Goal: Task Accomplishment & Management: Use online tool/utility

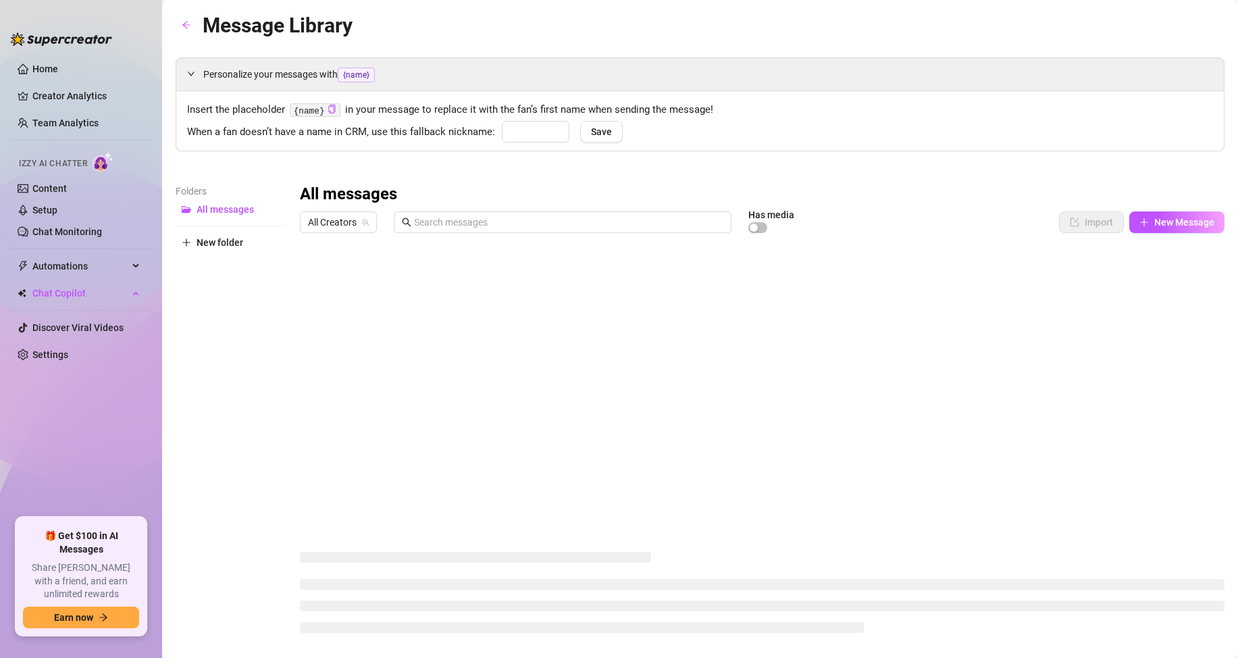
type input "babe"
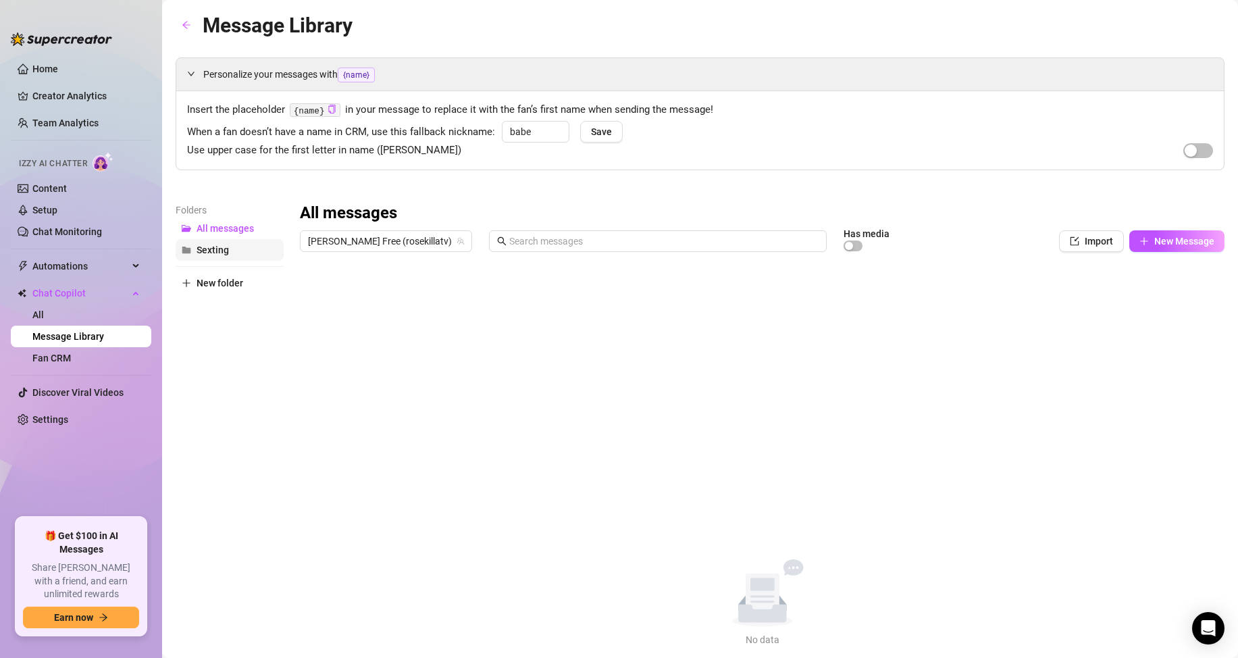
click at [221, 250] on span "Sexting" at bounding box center [212, 249] width 32 height 11
click at [236, 226] on span "All messages" at bounding box center [224, 228] width 57 height 11
click at [845, 245] on div "button" at bounding box center [849, 246] width 8 height 8
click at [843, 245] on span "button" at bounding box center [852, 245] width 19 height 11
click at [1069, 242] on icon "import" at bounding box center [1073, 240] width 9 height 9
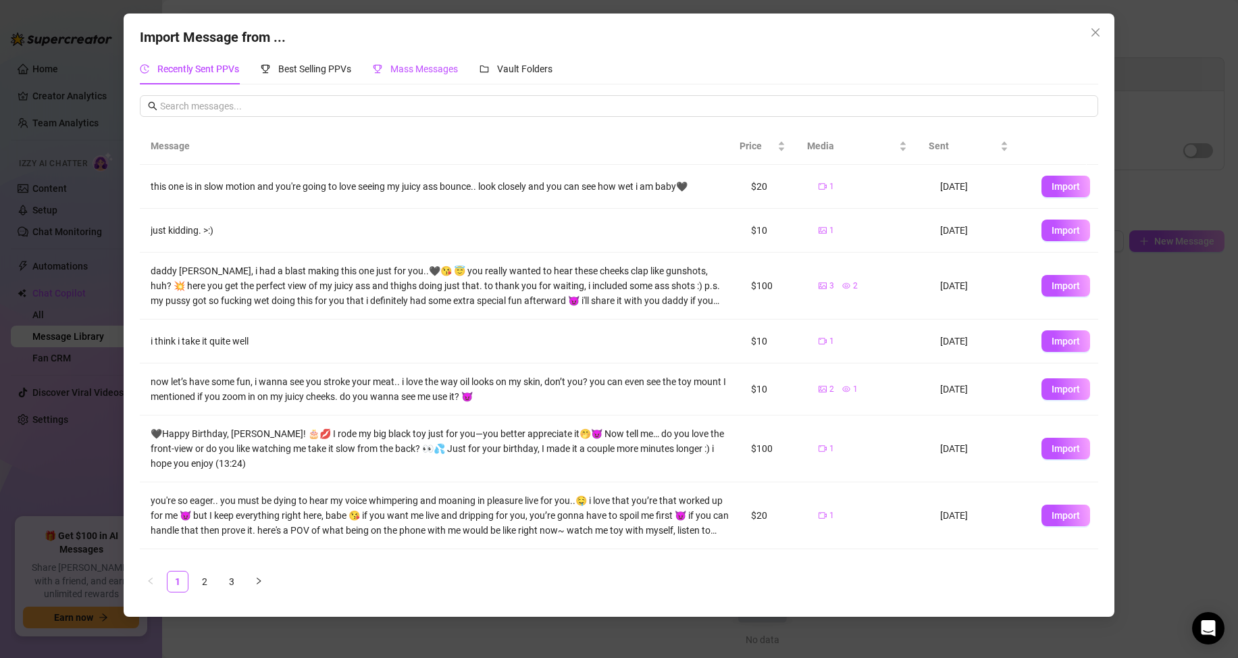
click at [409, 67] on span "Mass Messages" at bounding box center [424, 68] width 68 height 11
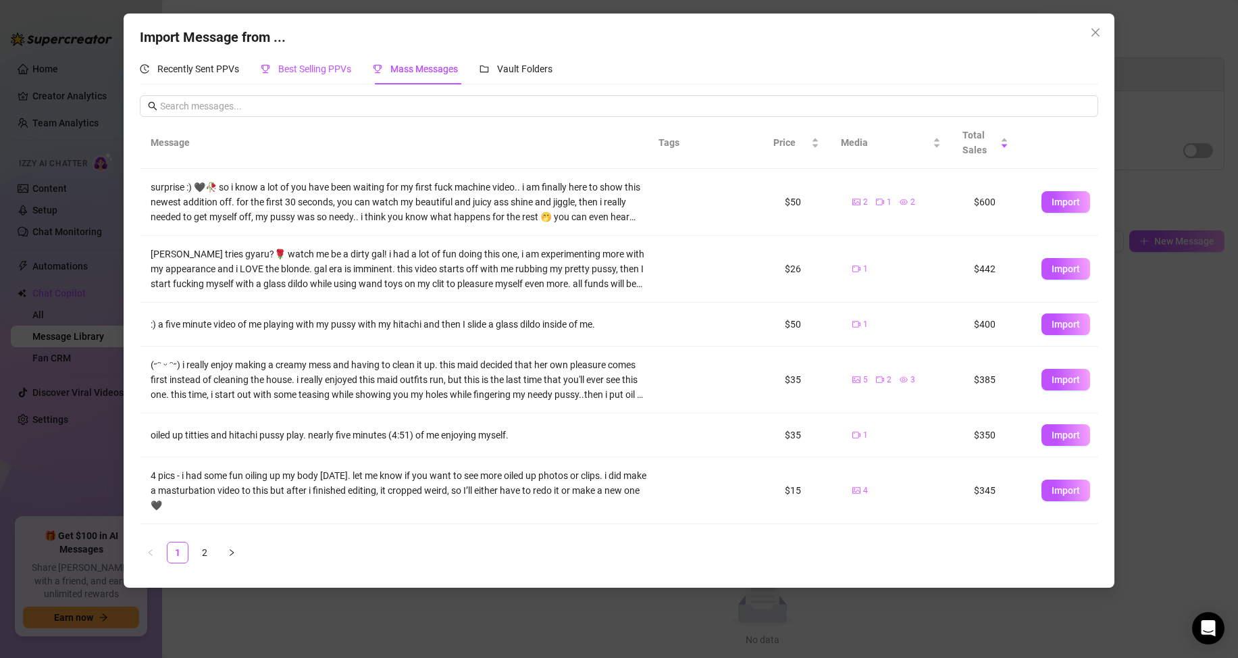
click at [312, 72] on span "Best Selling PPVs" at bounding box center [314, 68] width 73 height 11
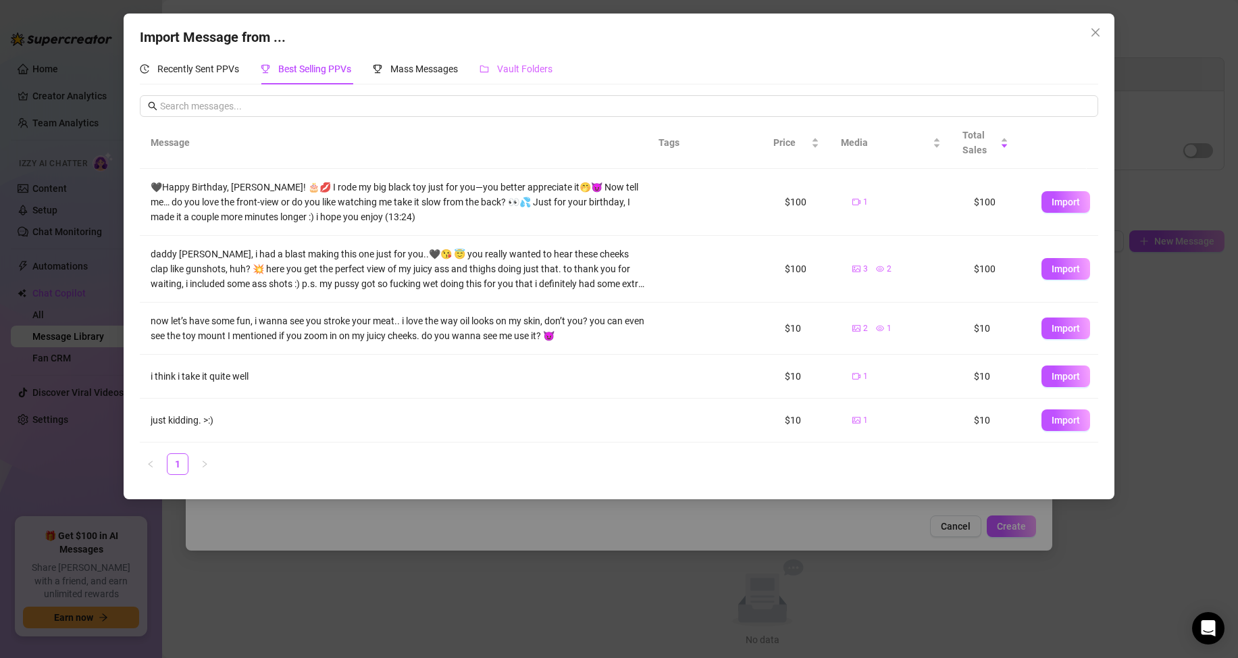
click at [542, 58] on div "Vault Folders" at bounding box center [515, 68] width 73 height 31
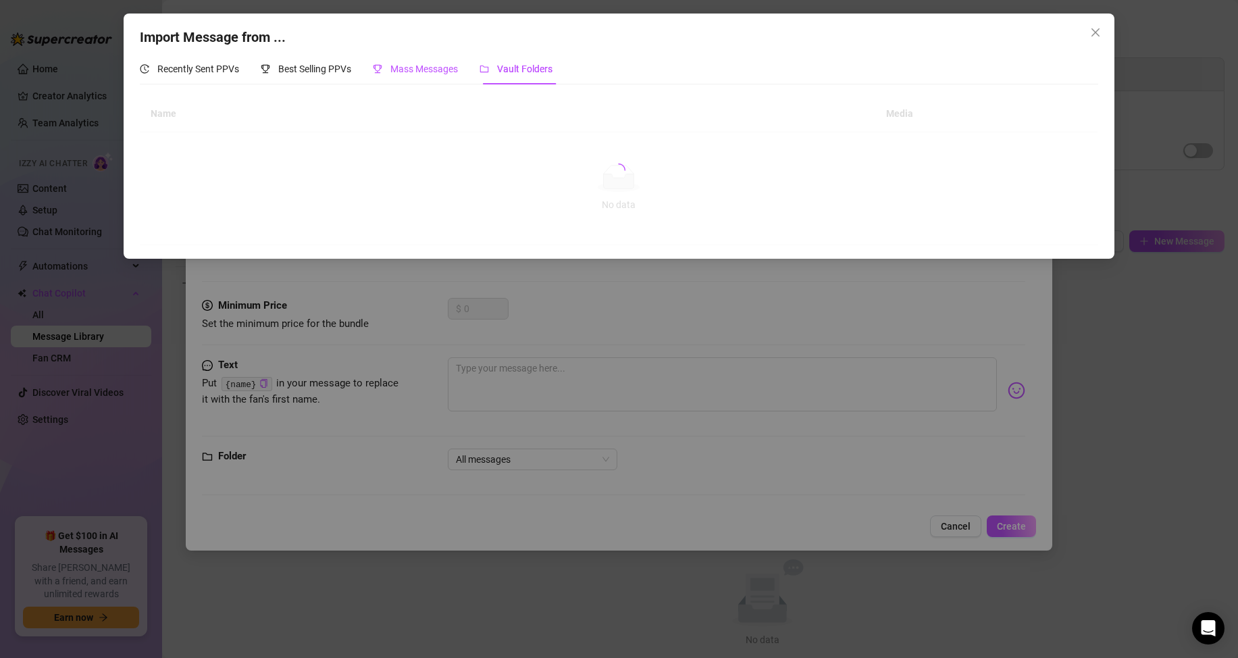
click at [442, 71] on span "Mass Messages" at bounding box center [424, 68] width 68 height 11
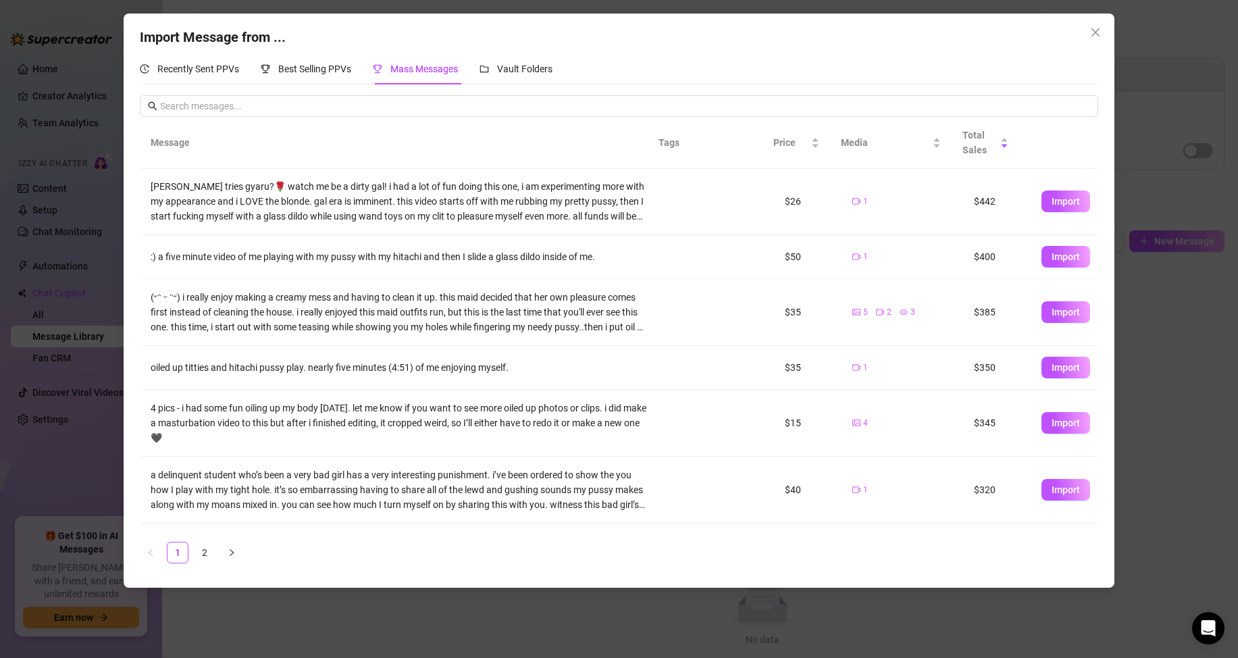
scroll to position [203, 0]
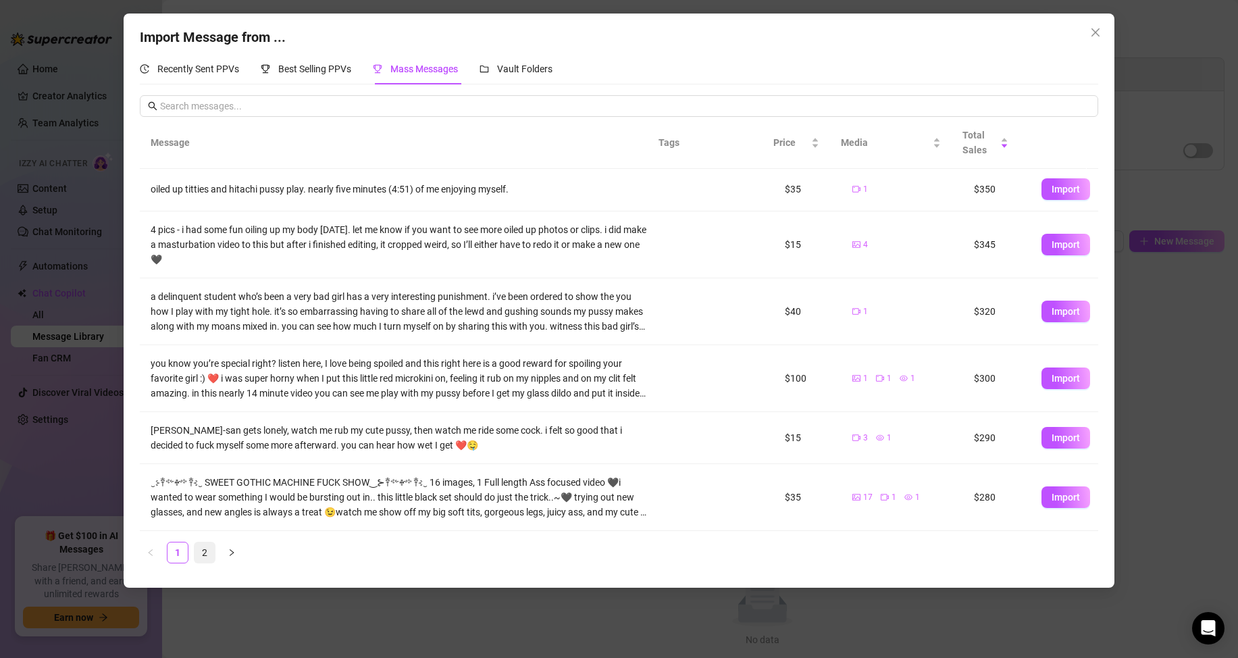
click at [204, 550] on link "2" at bounding box center [204, 552] width 20 height 20
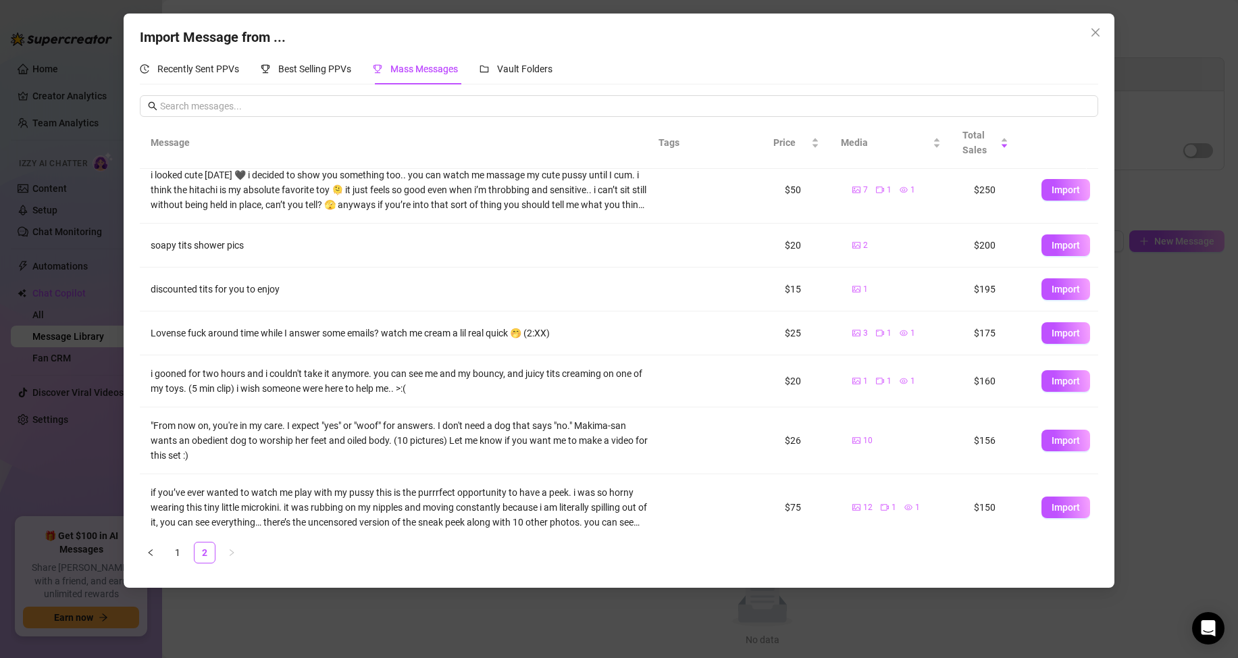
scroll to position [133, 0]
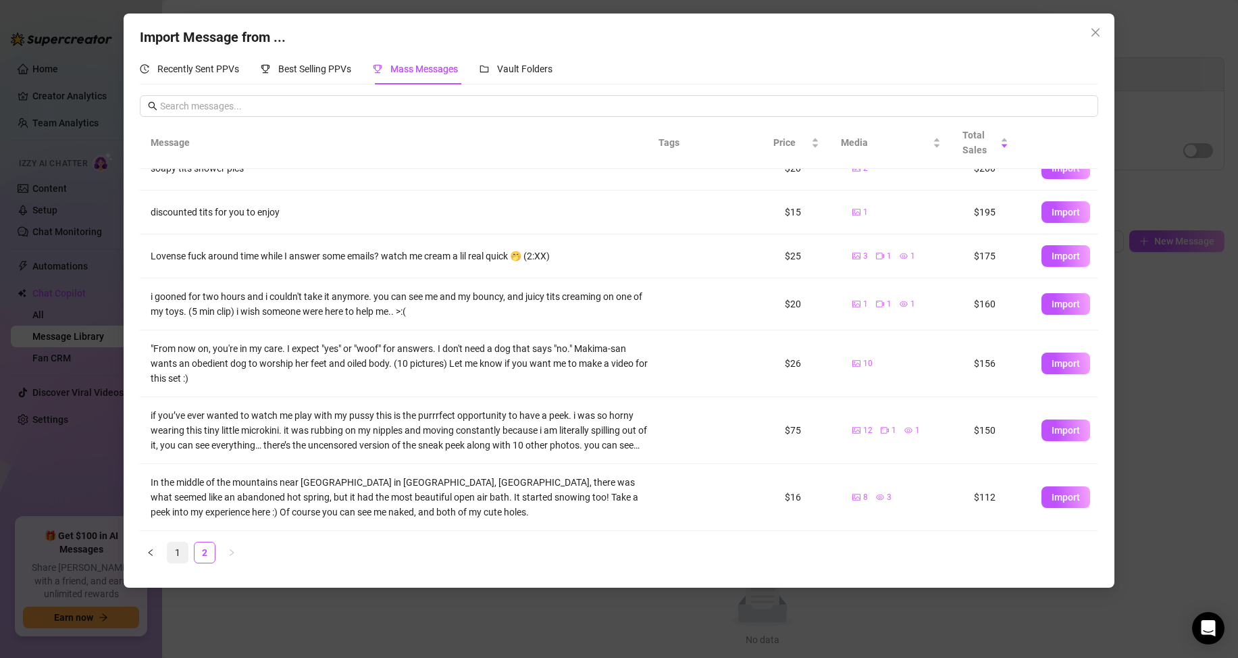
click at [175, 548] on link "1" at bounding box center [177, 552] width 20 height 20
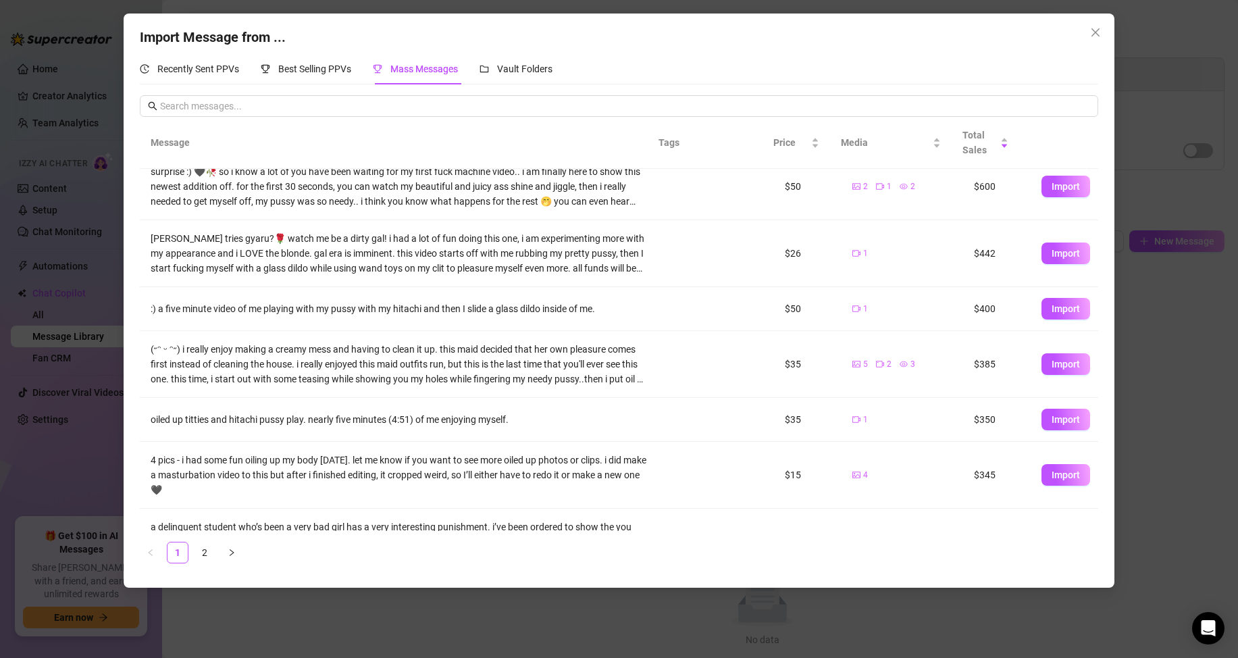
scroll to position [0, 0]
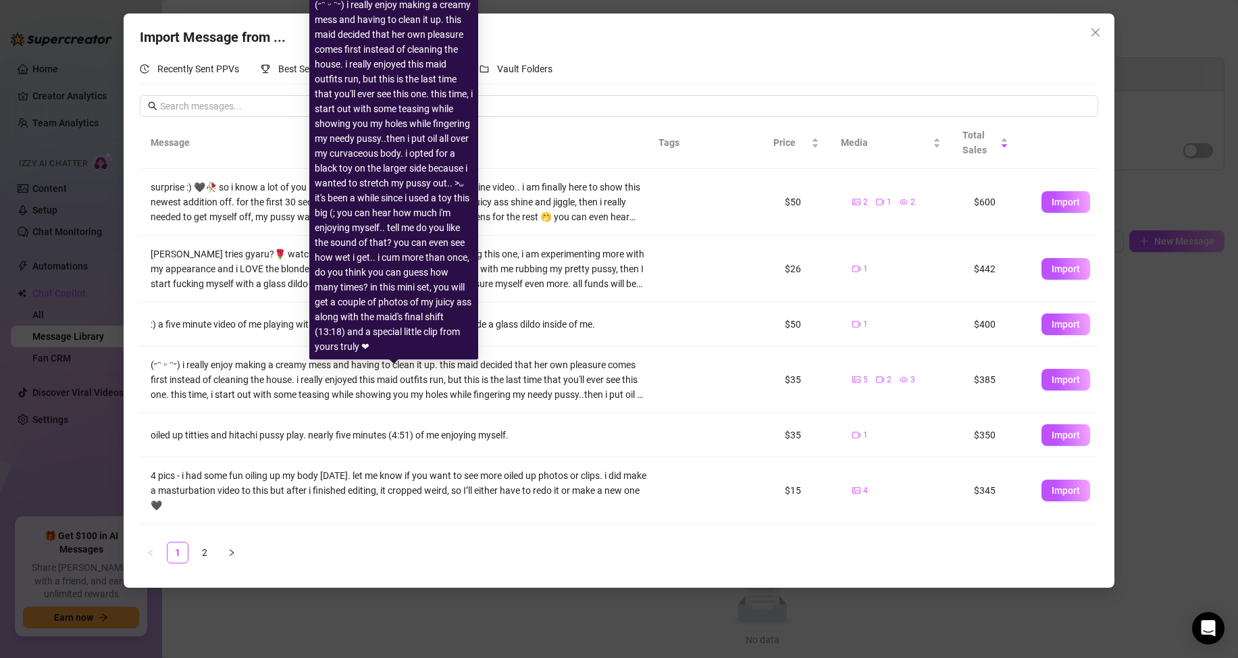
click at [488, 383] on div "(˶ᵔ ᵕ ᵔ˶) i really enjoy making a creamy mess and having to clean it up. this m…" at bounding box center [399, 379] width 497 height 45
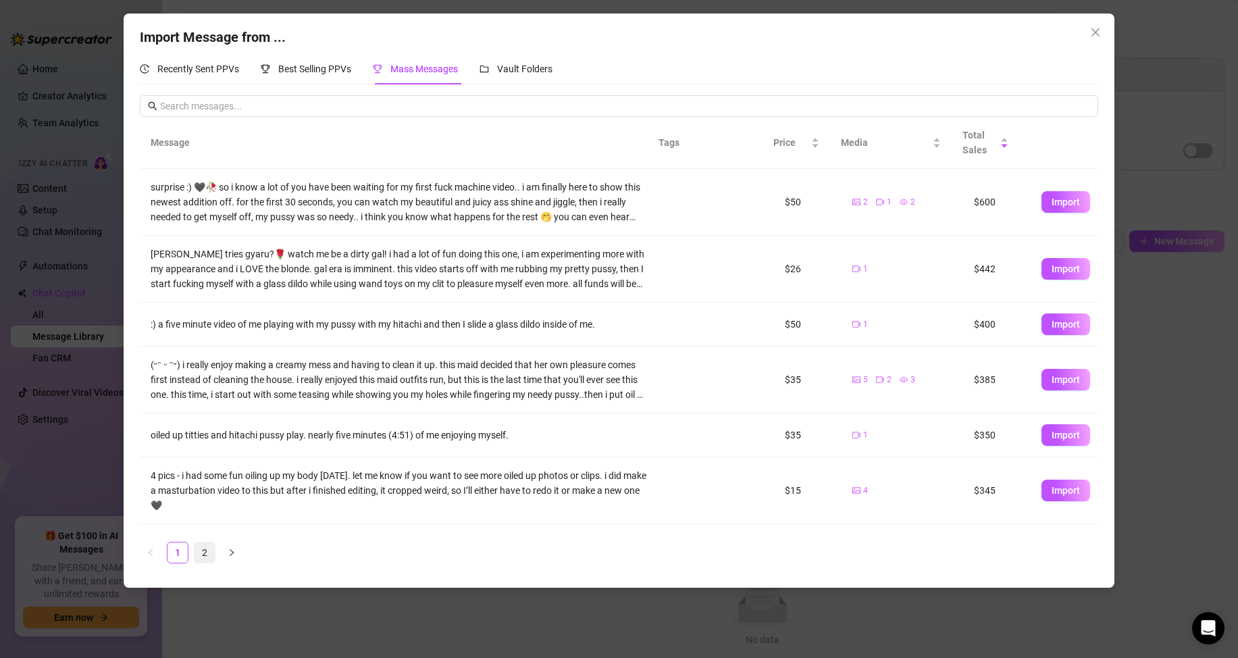
click at [196, 554] on link "2" at bounding box center [204, 552] width 20 height 20
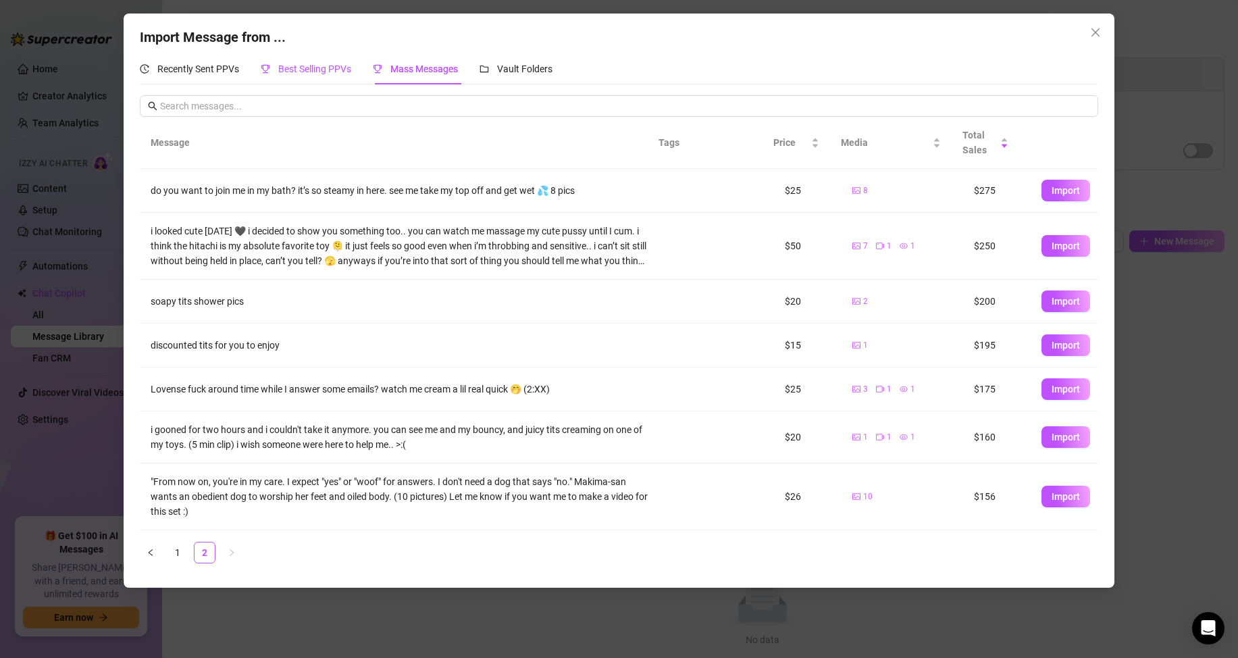
click at [304, 74] on span "Best Selling PPVs" at bounding box center [314, 68] width 73 height 11
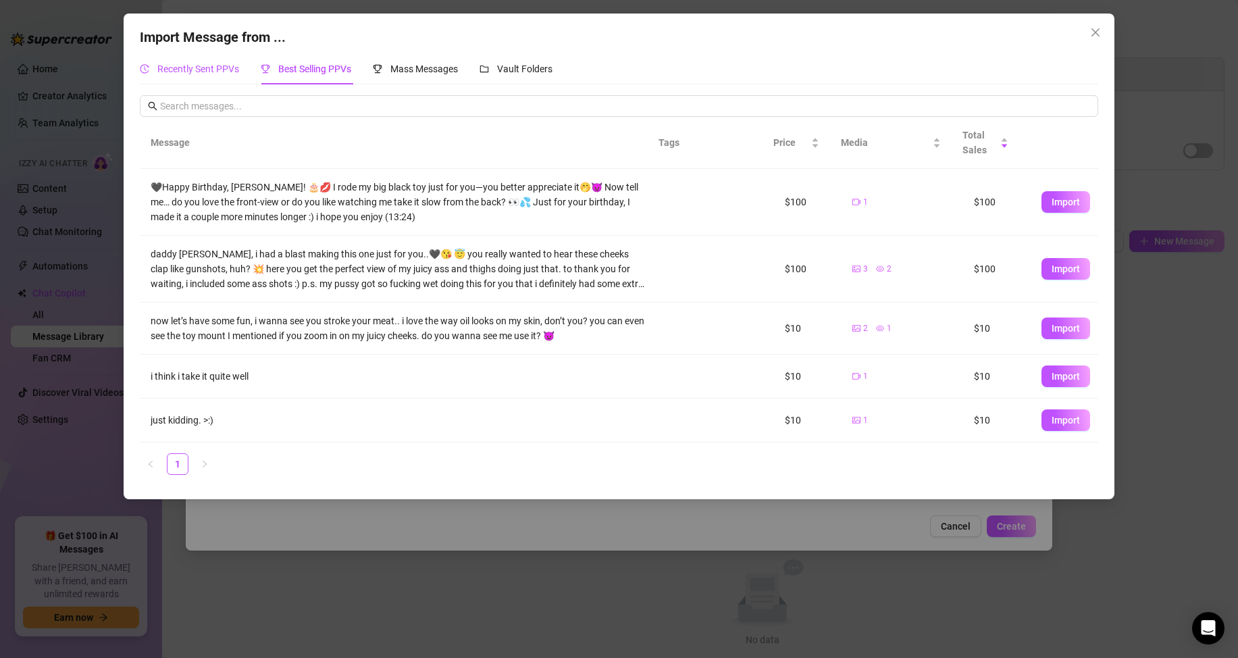
click at [221, 67] on span "Recently Sent PPVs" at bounding box center [198, 68] width 82 height 11
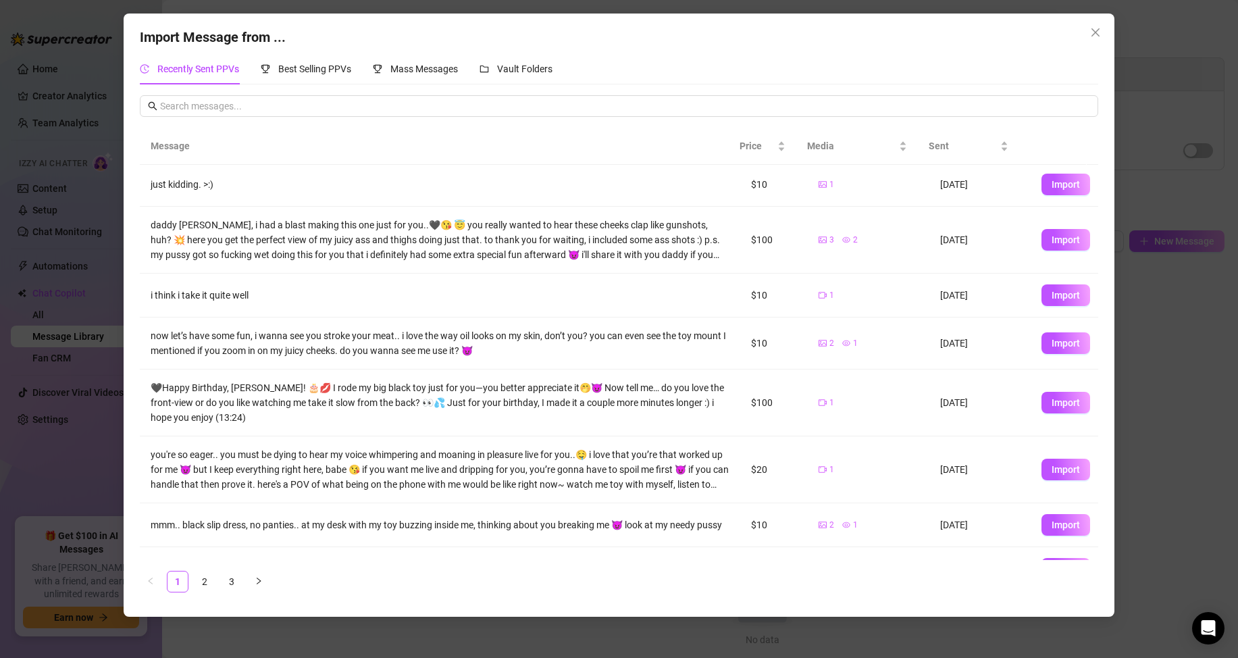
scroll to position [135, 0]
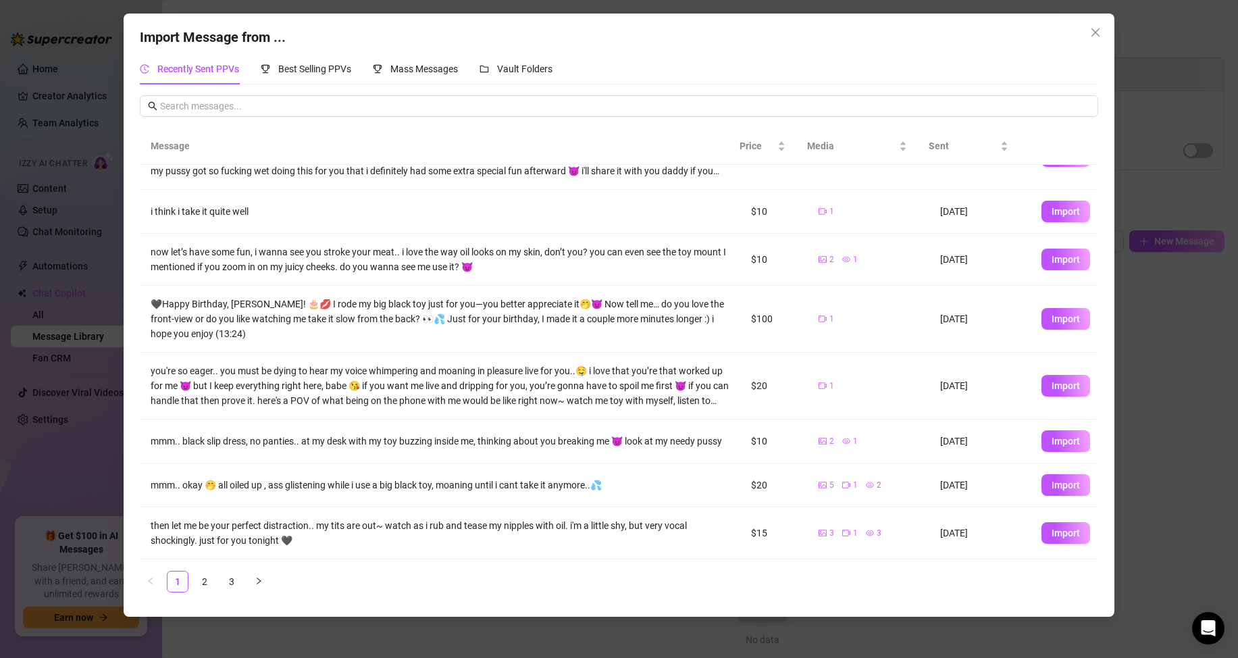
click at [362, 639] on div "Import Message from ... Recently Sent PPVs Best Selling PPVs Mass Messages Vaul…" at bounding box center [619, 329] width 1238 height 658
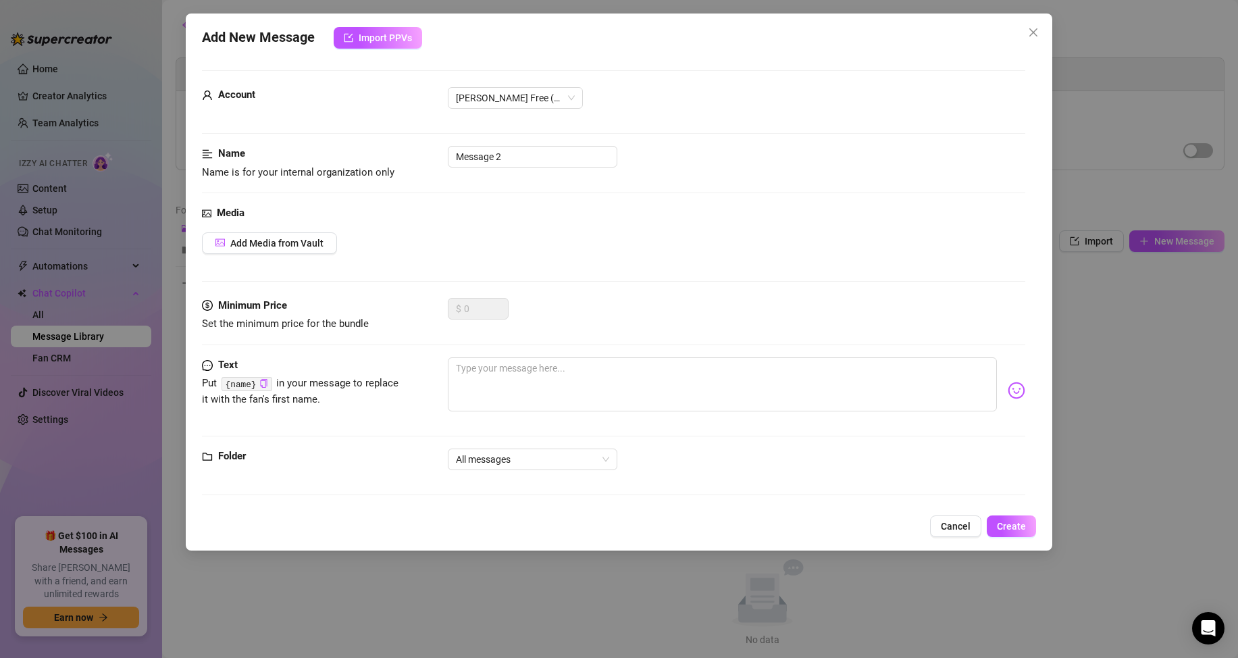
drag, startPoint x: 348, startPoint y: 620, endPoint x: 221, endPoint y: 478, distance: 190.3
click at [343, 610] on div "Add New Message Import PPVs Account [PERSON_NAME] Free (@rosekillatv) Name Name…" at bounding box center [619, 329] width 1238 height 658
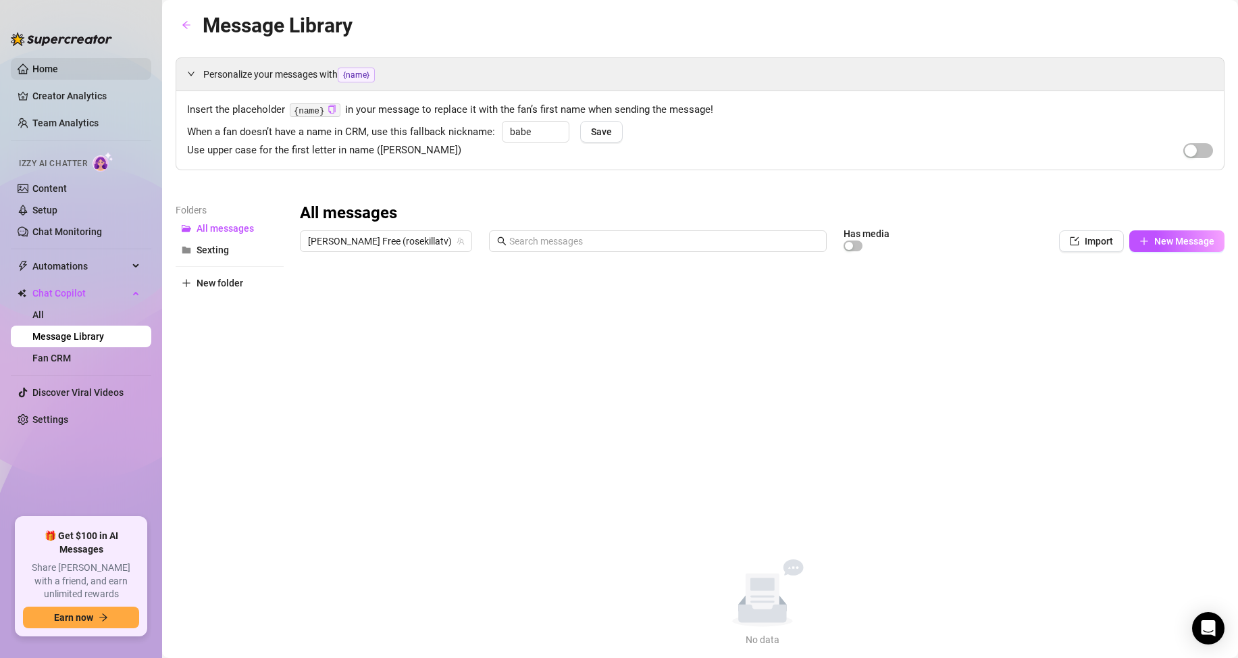
click at [44, 74] on link "Home" at bounding box center [45, 68] width 26 height 11
